Goal: Task Accomplishment & Management: Manage account settings

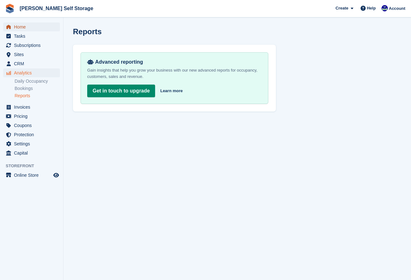
click at [19, 25] on span "Home" at bounding box center [33, 26] width 38 height 9
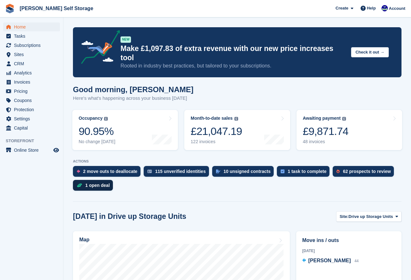
click at [102, 183] on div "1 open deal" at bounding box center [97, 185] width 24 height 5
click at [23, 57] on span "Sites" at bounding box center [33, 54] width 38 height 9
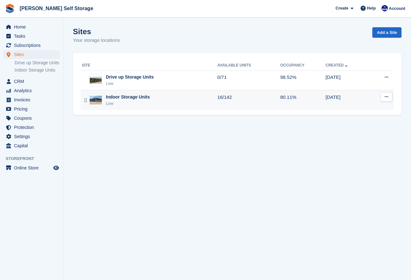
click at [102, 101] on div "Indoor Storage Units Live" at bounding box center [149, 100] width 135 height 13
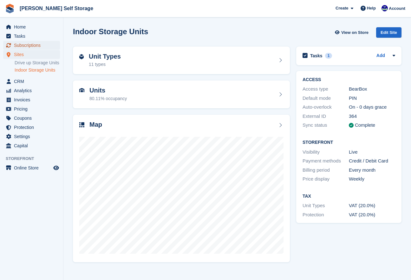
click at [26, 44] on span "Subscriptions" at bounding box center [33, 45] width 38 height 9
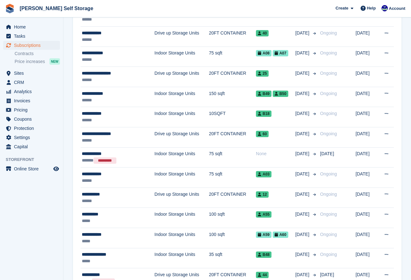
scroll to position [160, 0]
